Goal: Navigation & Orientation: Find specific page/section

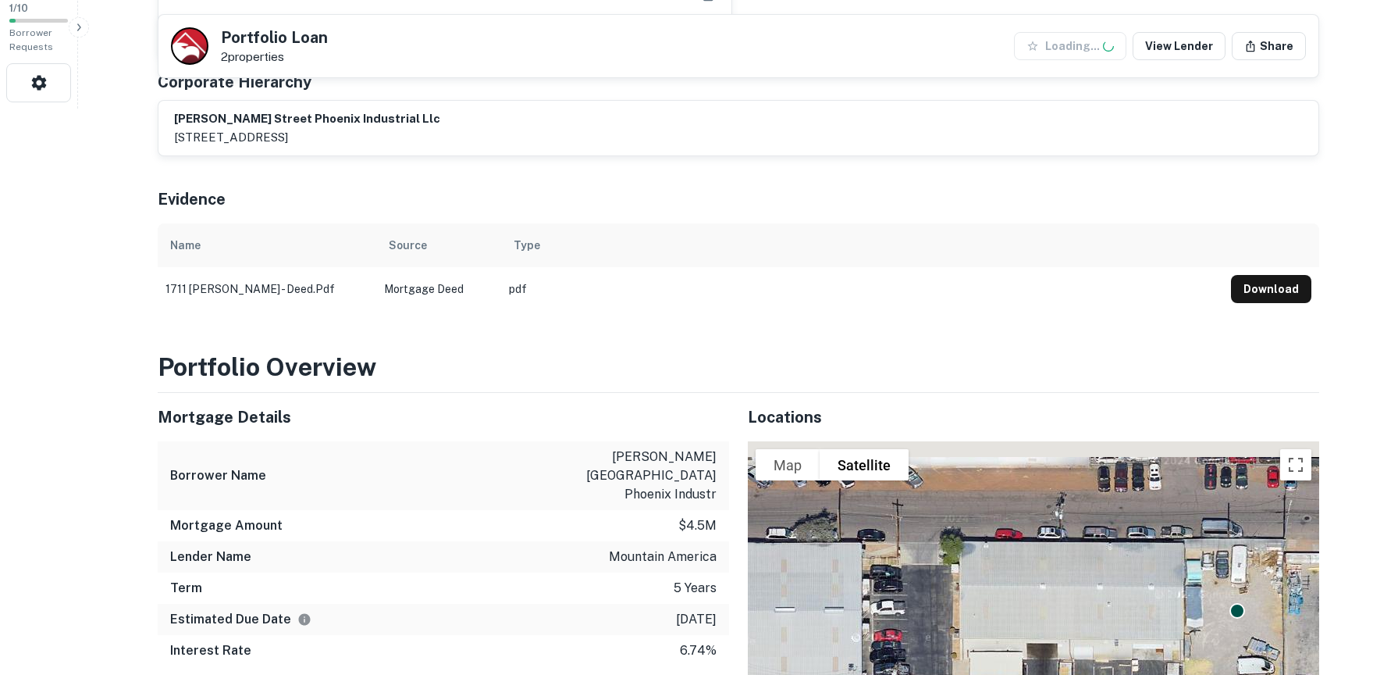
scroll to position [703, 0]
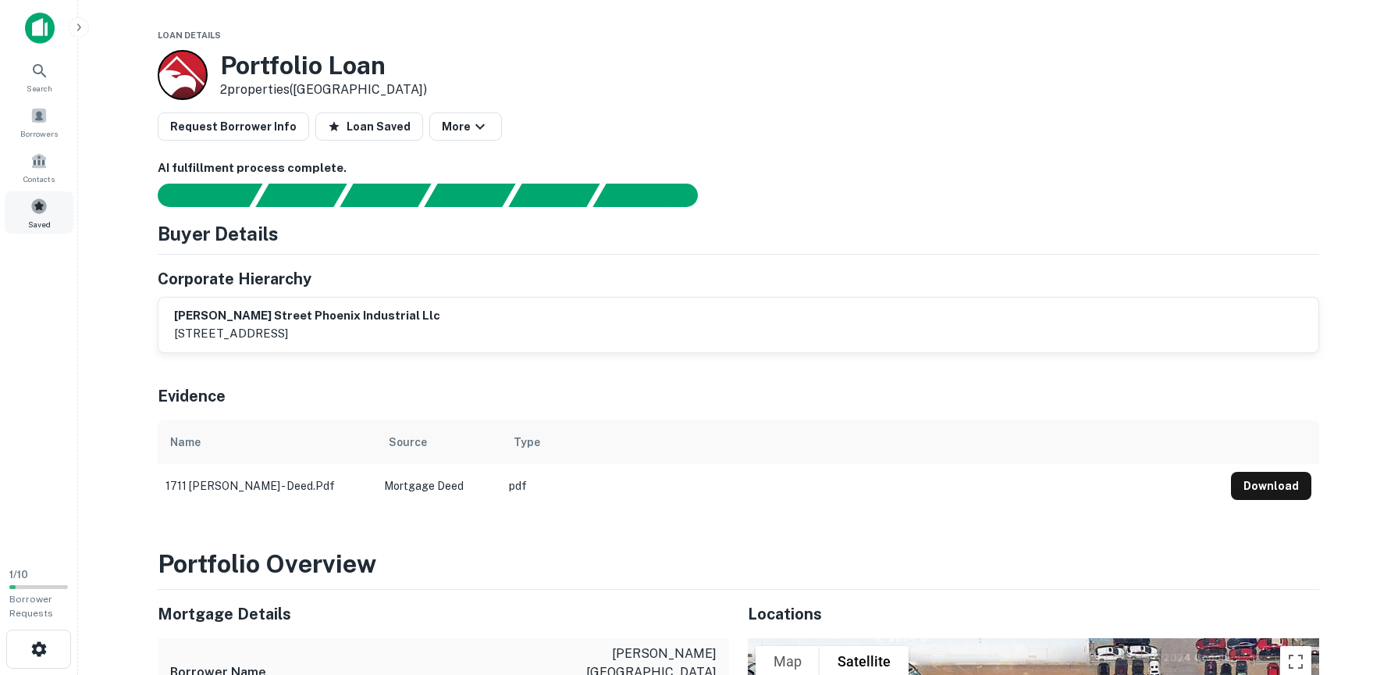
click at [41, 205] on span at bounding box center [38, 206] width 17 height 17
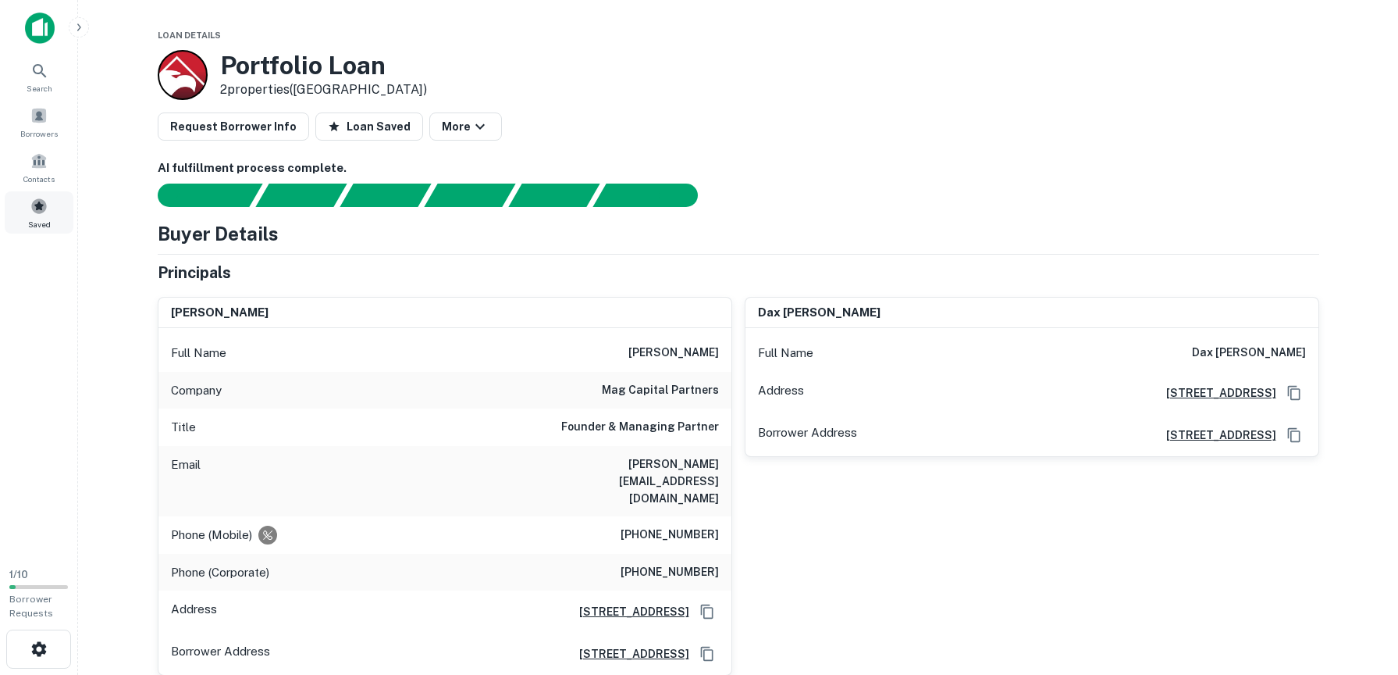
click at [37, 210] on span at bounding box center [38, 206] width 17 height 17
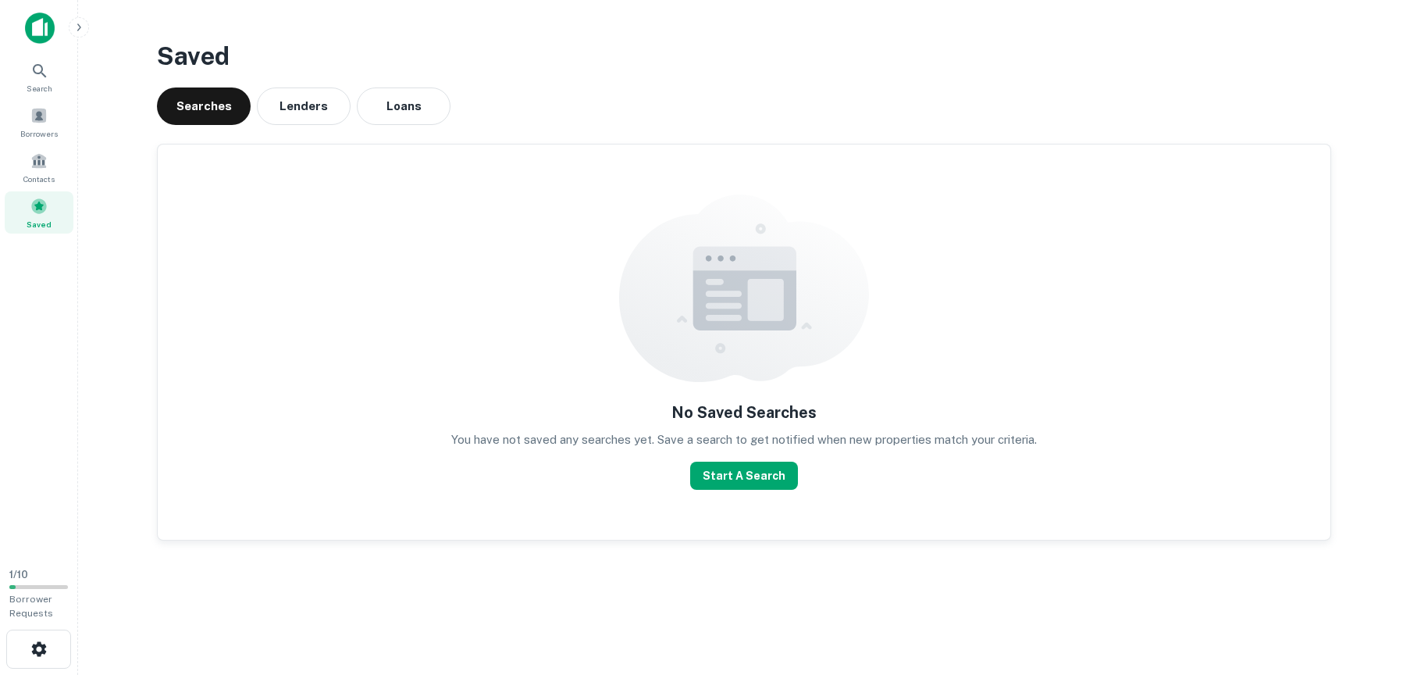
click at [382, 113] on button "Loans" at bounding box center [404, 105] width 94 height 37
